Goal: Transaction & Acquisition: Purchase product/service

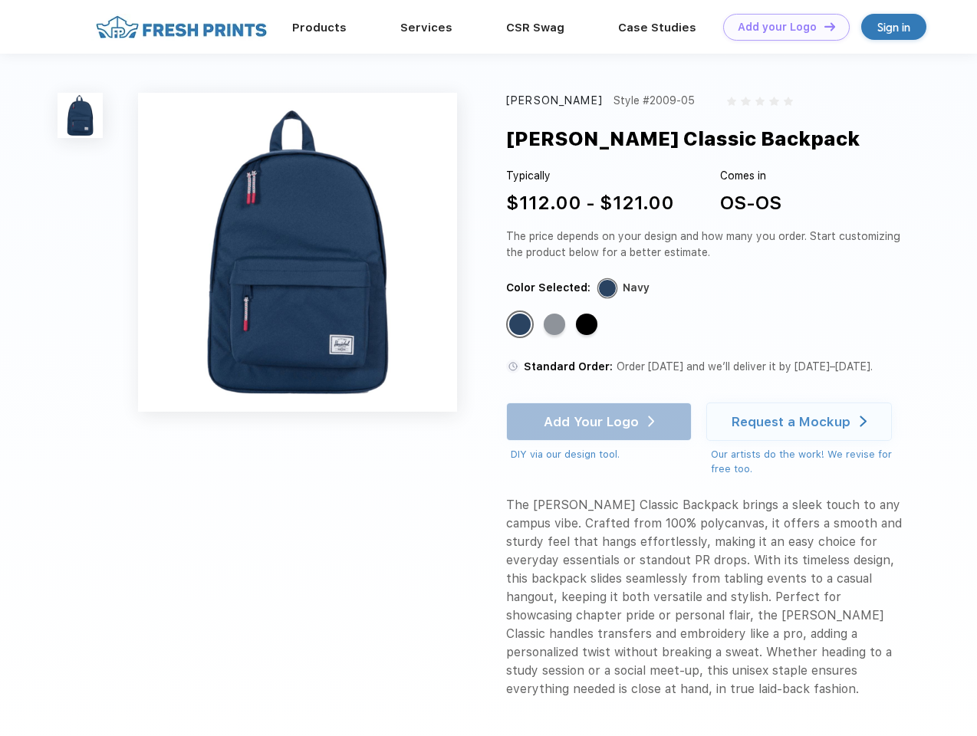
click at [781, 27] on link "Add your Logo Design Tool" at bounding box center [786, 27] width 127 height 27
click at [0, 0] on div "Design Tool" at bounding box center [0, 0] width 0 height 0
click at [823, 26] on link "Add your Logo Design Tool" at bounding box center [786, 27] width 127 height 27
click at [81, 115] on img at bounding box center [80, 115] width 45 height 45
click at [522, 325] on div "Standard Color" at bounding box center [519, 324] width 21 height 21
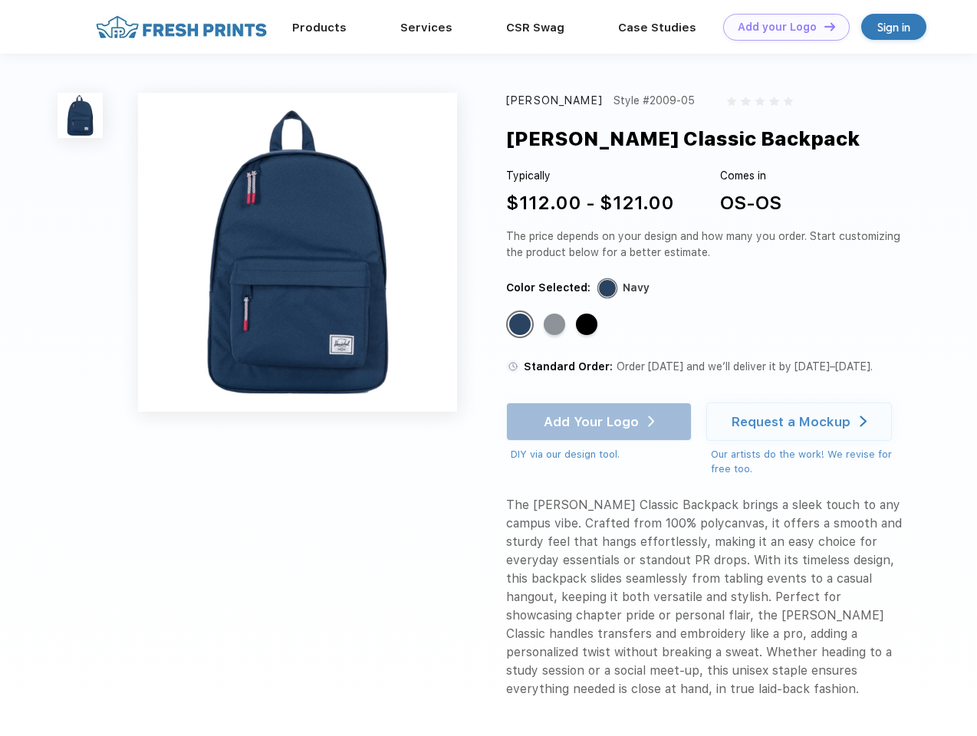
click at [556, 325] on div "Standard Color" at bounding box center [554, 324] width 21 height 21
click at [588, 325] on div "Standard Color" at bounding box center [586, 324] width 21 height 21
click at [601, 422] on div "Add Your Logo DIY via our design tool. Ah shoot! This product isn't up in our d…" at bounding box center [599, 433] width 186 height 60
click at [802, 422] on div "Request a Mockup" at bounding box center [791, 421] width 119 height 15
